Goal: Navigation & Orientation: Find specific page/section

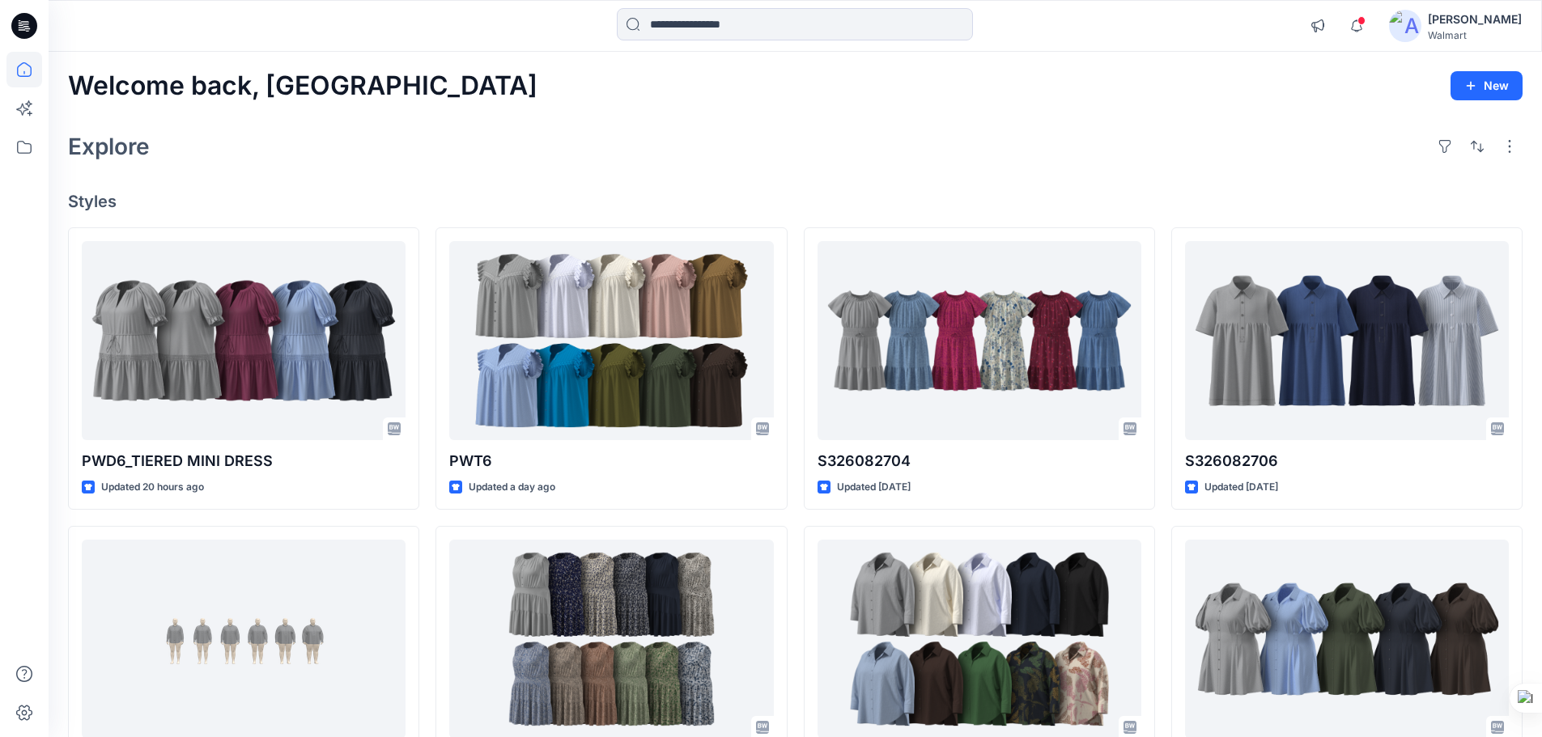
click at [707, 4] on div "Notifications Your style PWD6_TIERED MINI DRESS has been updated with PWD6_TIER…" at bounding box center [795, 26] width 1493 height 52
click at [708, 20] on input at bounding box center [795, 24] width 356 height 32
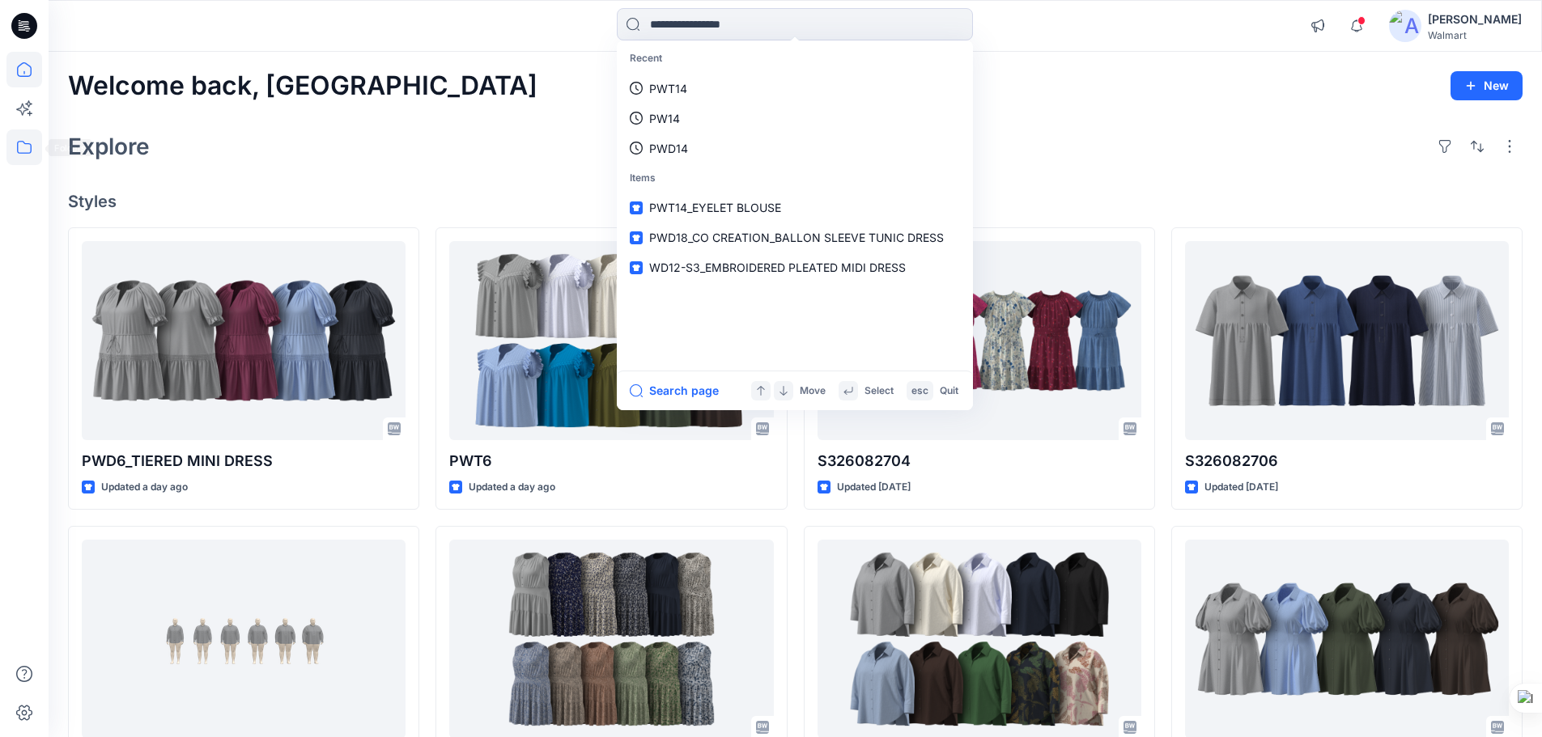
click at [10, 146] on icon at bounding box center [24, 147] width 36 height 36
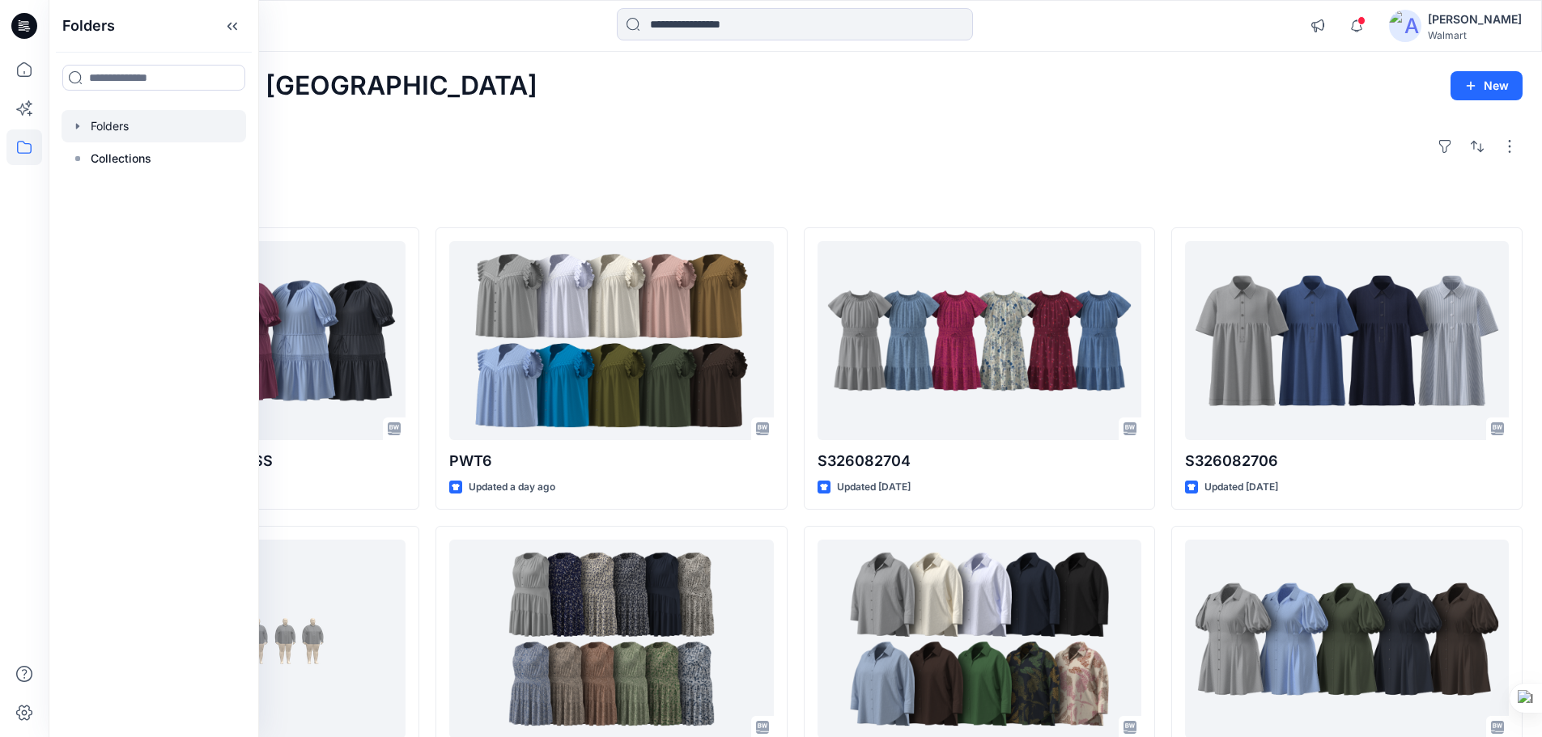
click at [131, 130] on div at bounding box center [154, 126] width 185 height 32
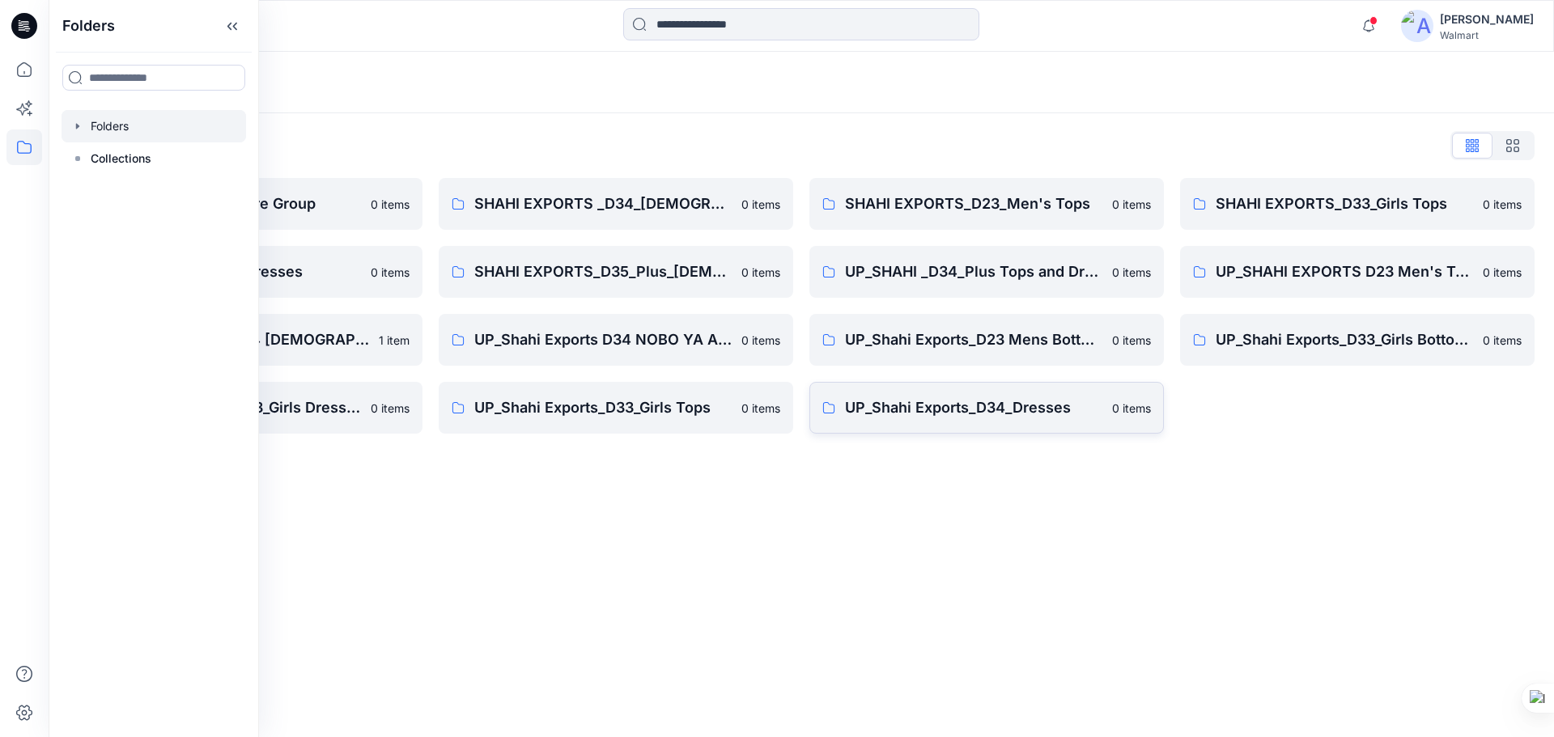
click at [930, 402] on p "UP_Shahi Exports_D34_Dresses" at bounding box center [973, 408] width 257 height 23
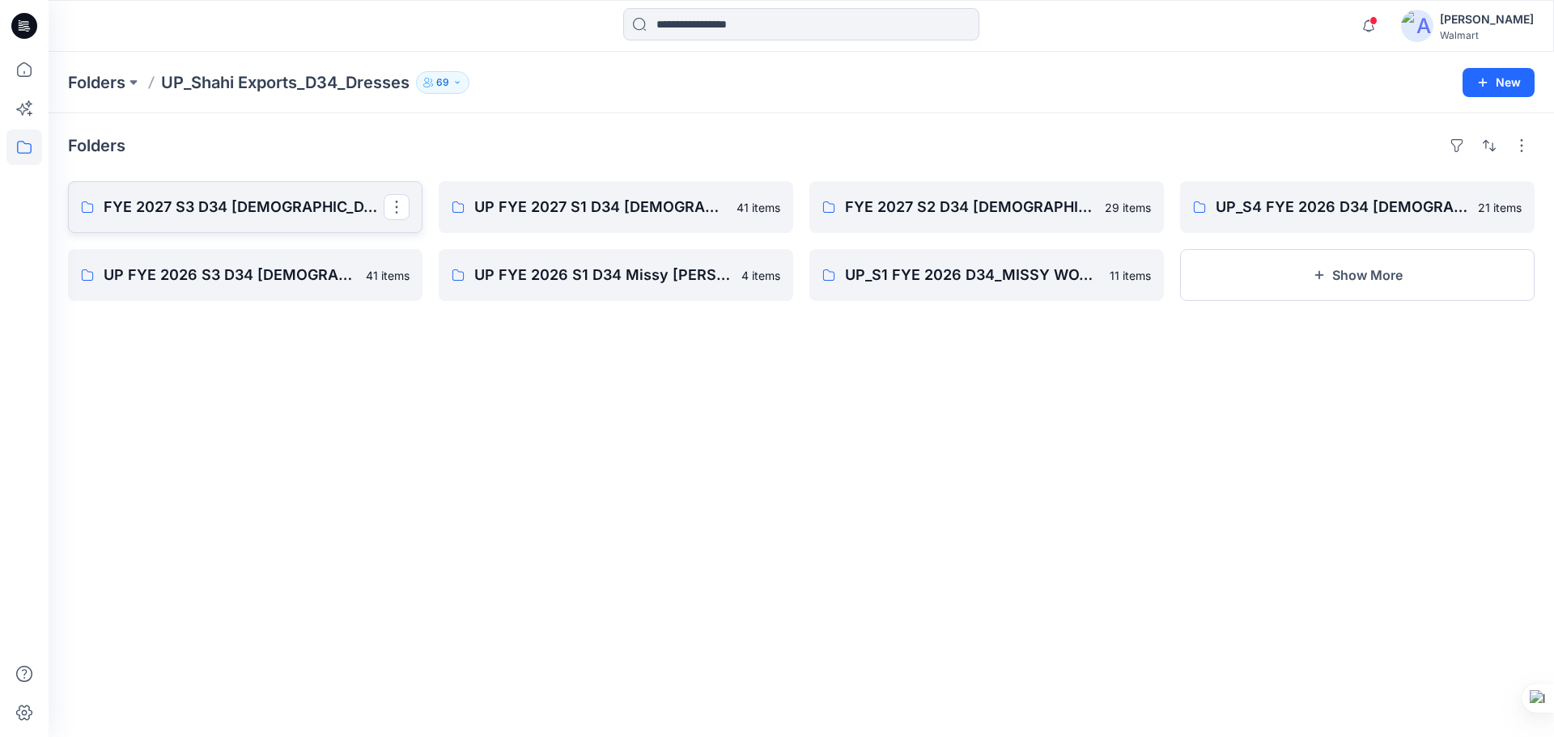
click at [274, 201] on p "FYE 2027 S3 D34 [DEMOGRAPHIC_DATA] Dresses - Shahi" at bounding box center [244, 207] width 280 height 23
